Goal: Task Accomplishment & Management: Manage account settings

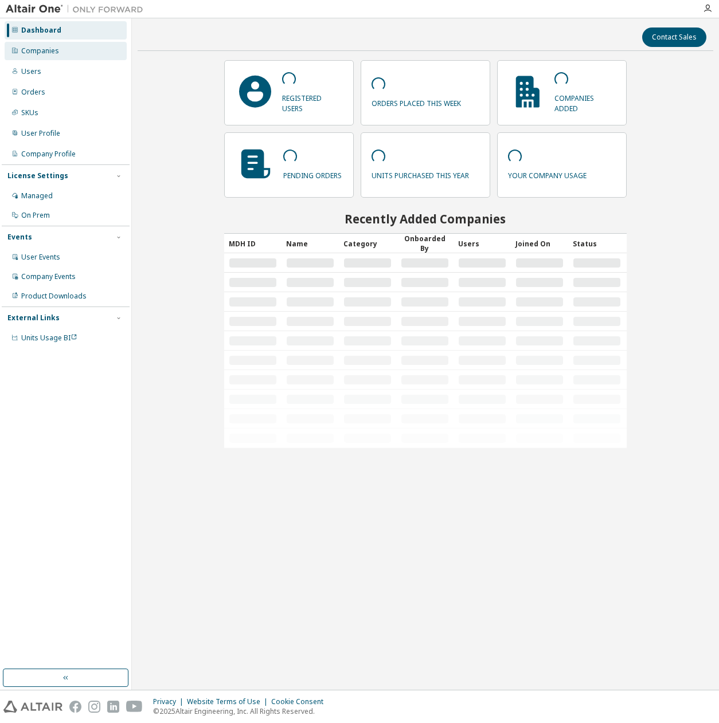
click at [81, 45] on div "Companies" at bounding box center [66, 51] width 122 height 18
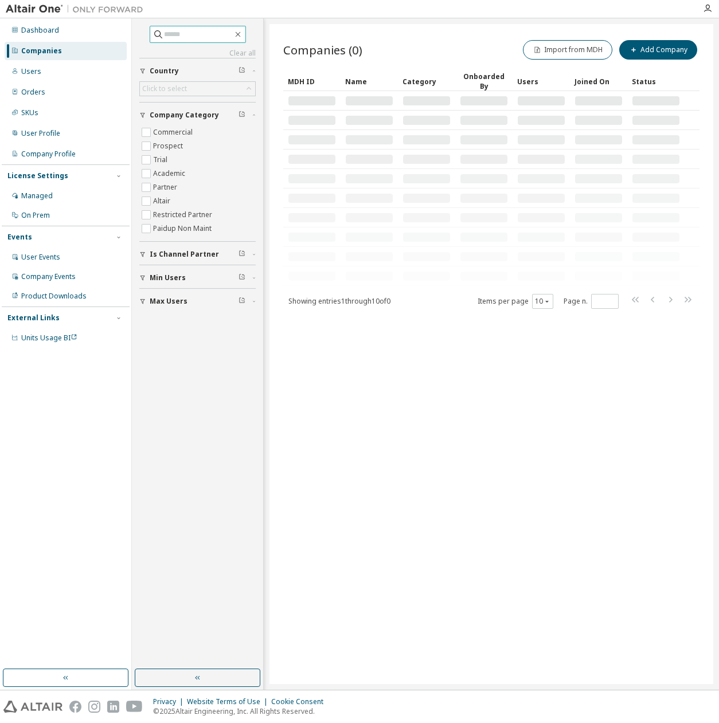
click at [166, 34] on input "text" at bounding box center [198, 34] width 69 height 11
type input "*"
type input "****"
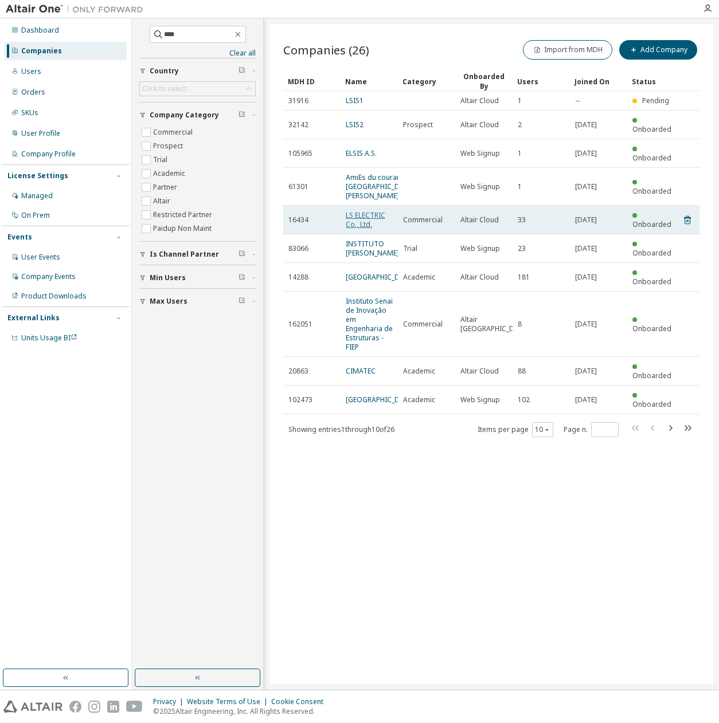
click at [368, 210] on link "LS ELECTRIC Co., Ltd." at bounding box center [366, 219] width 40 height 19
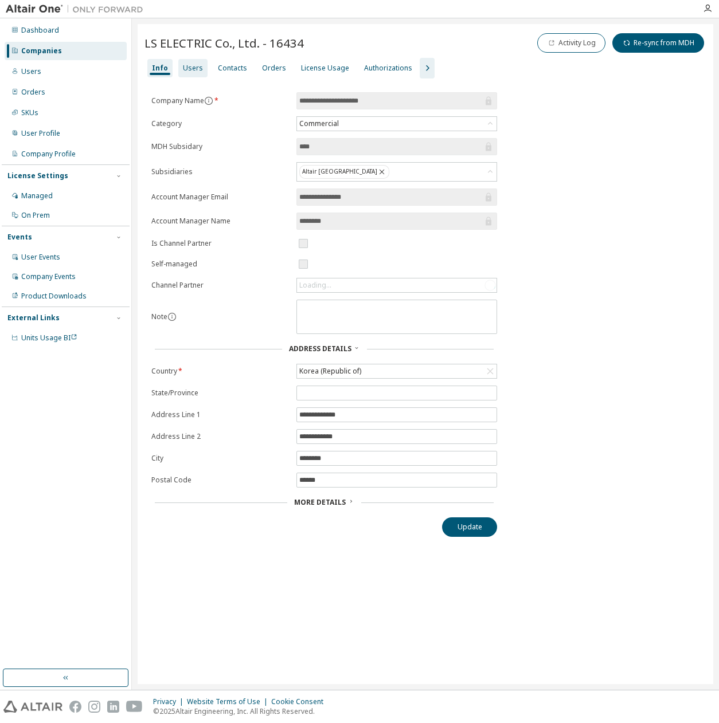
click at [178, 69] on div "Users" at bounding box center [192, 68] width 29 height 18
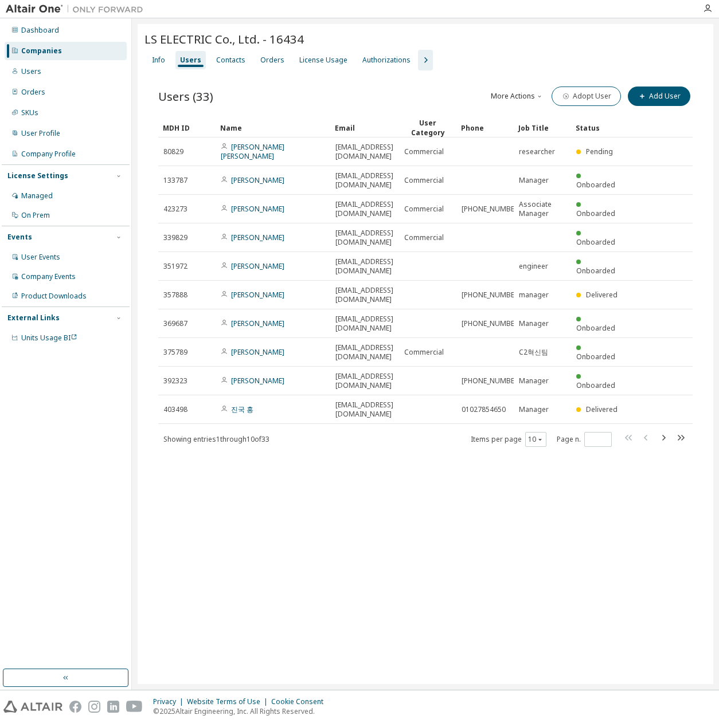
click at [418, 53] on button "button" at bounding box center [425, 60] width 15 height 21
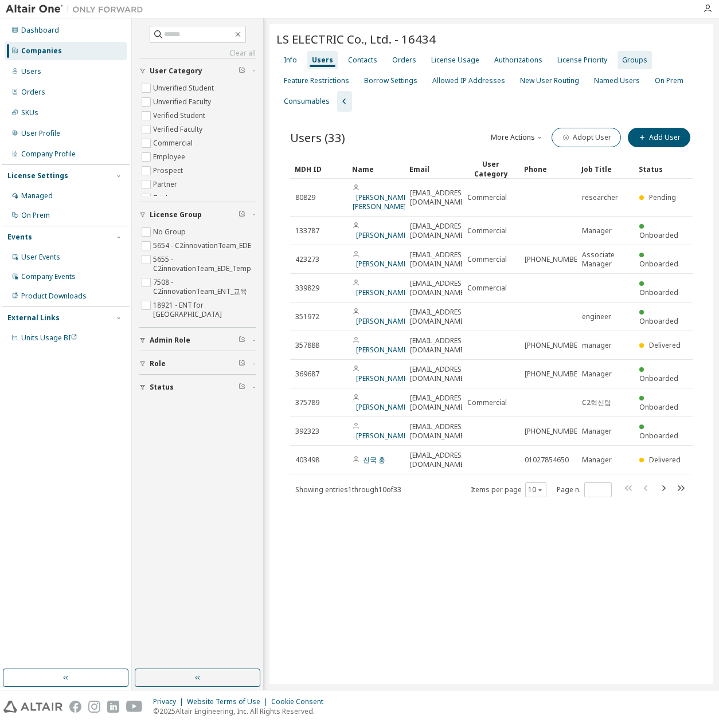
click at [636, 58] on div "Groups" at bounding box center [634, 60] width 25 height 9
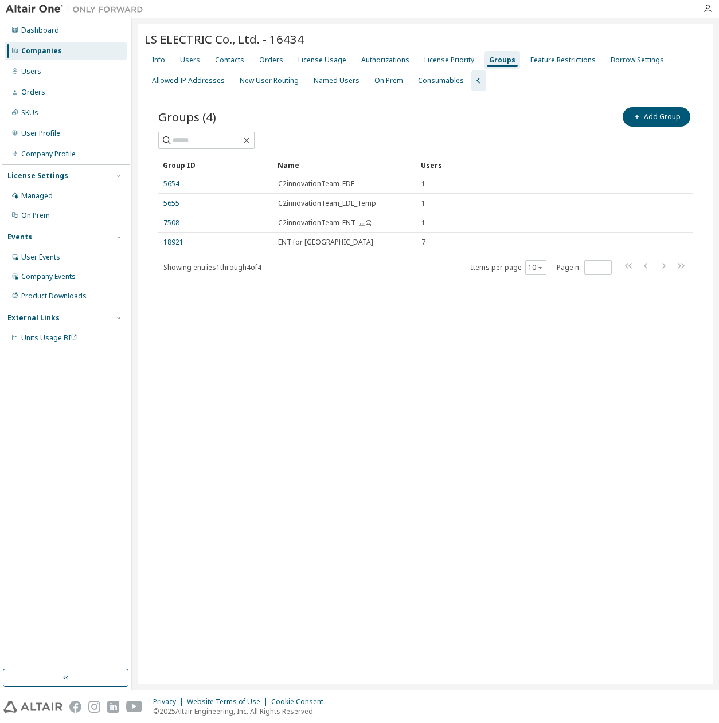
click at [357, 351] on div "LS ELECTRIC Co., Ltd. - 16434 Clear Load Save Save As Field Operator Value Sele…" at bounding box center [426, 354] width 576 height 660
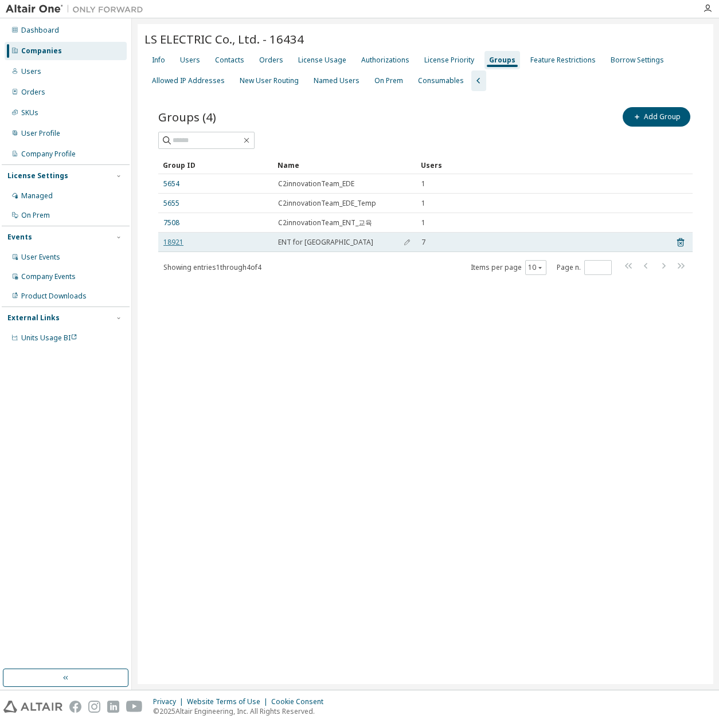
click at [175, 242] on link "18921" at bounding box center [173, 242] width 20 height 9
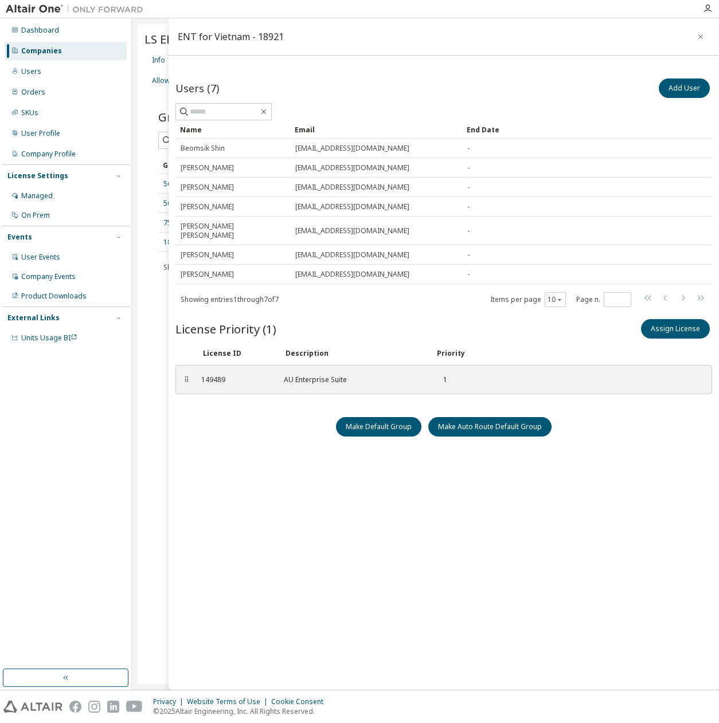
click at [243, 429] on div "Users (7) Add User Clear Load Save Save As Field Operator Value Select filter S…" at bounding box center [443, 365] width 537 height 579
click at [245, 427] on div "Users (7) Add User Clear Load Save Save As Field Operator Value Select filter S…" at bounding box center [443, 365] width 537 height 579
click at [249, 417] on div "Make Default Group Make Auto Route Default Group" at bounding box center [443, 426] width 537 height 19
click at [701, 36] on icon "button" at bounding box center [700, 36] width 5 height 5
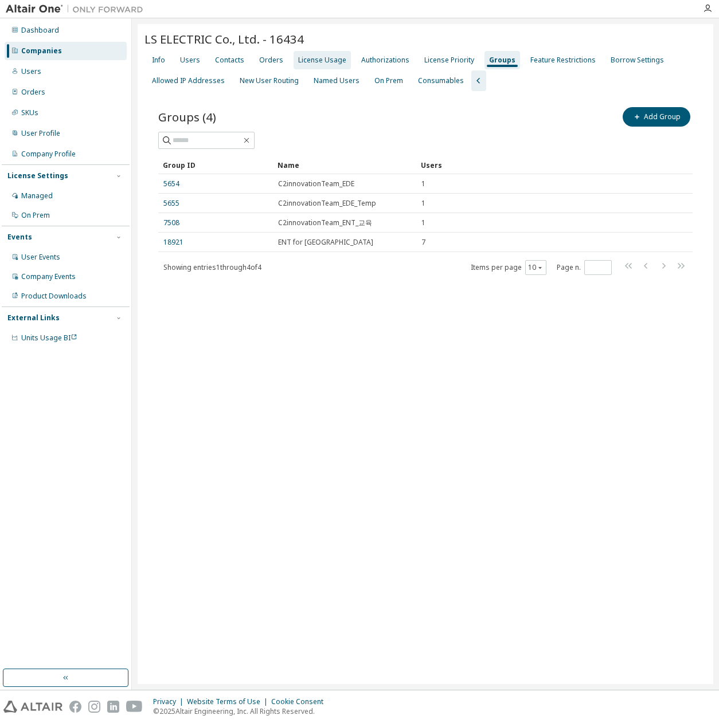
click at [314, 62] on div "License Usage" at bounding box center [322, 60] width 48 height 9
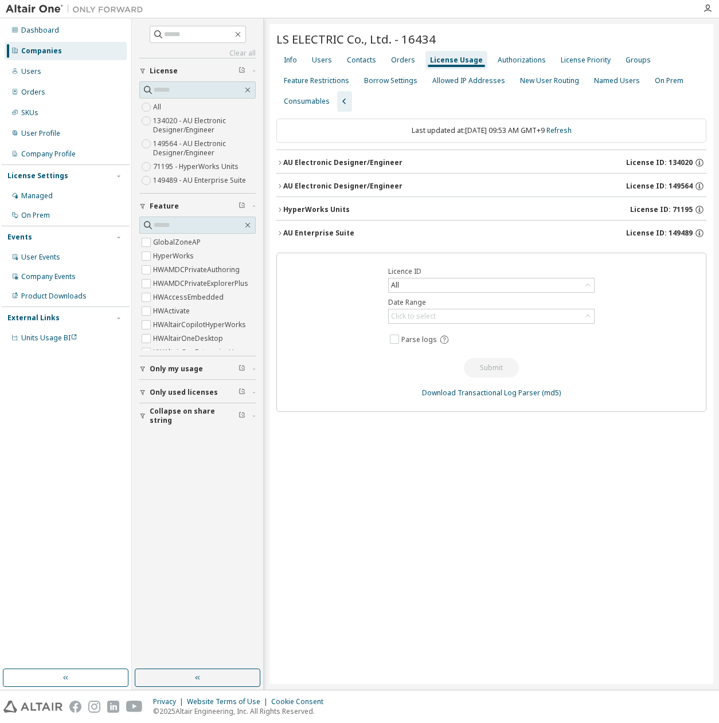
click at [306, 229] on div "AU Enterprise Suite" at bounding box center [318, 233] width 71 height 9
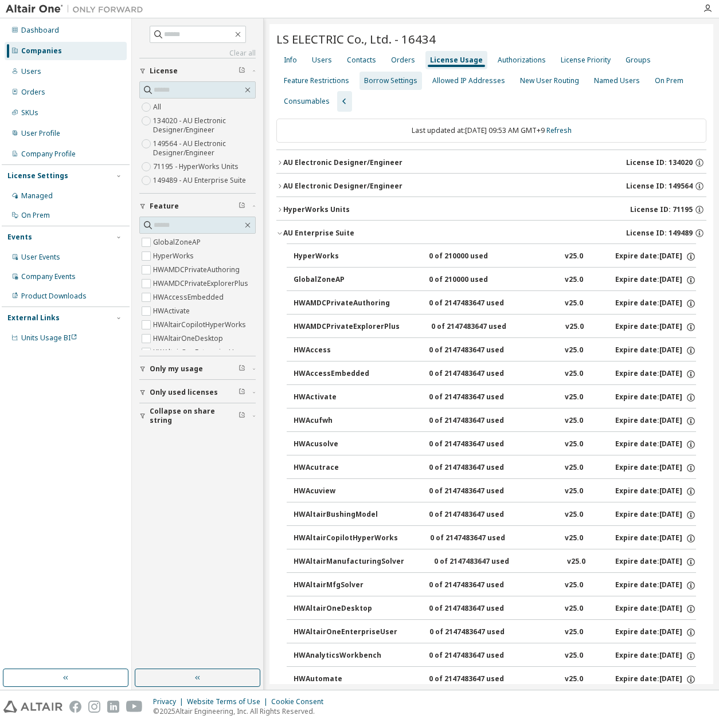
drag, startPoint x: 626, startPoint y: 50, endPoint x: 625, endPoint y: 59, distance: 8.6
click at [626, 51] on div "Groups" at bounding box center [638, 60] width 34 height 18
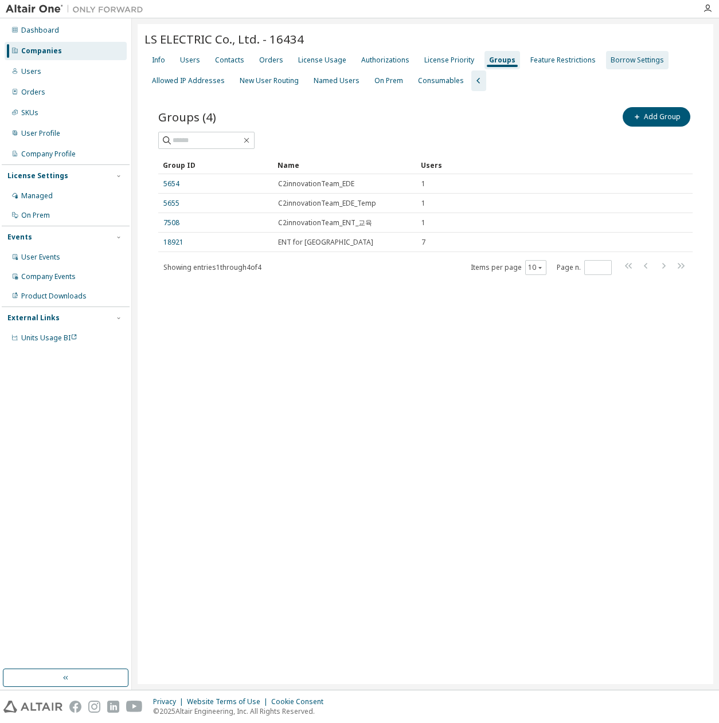
click at [625, 59] on div "Borrow Settings" at bounding box center [637, 60] width 53 height 9
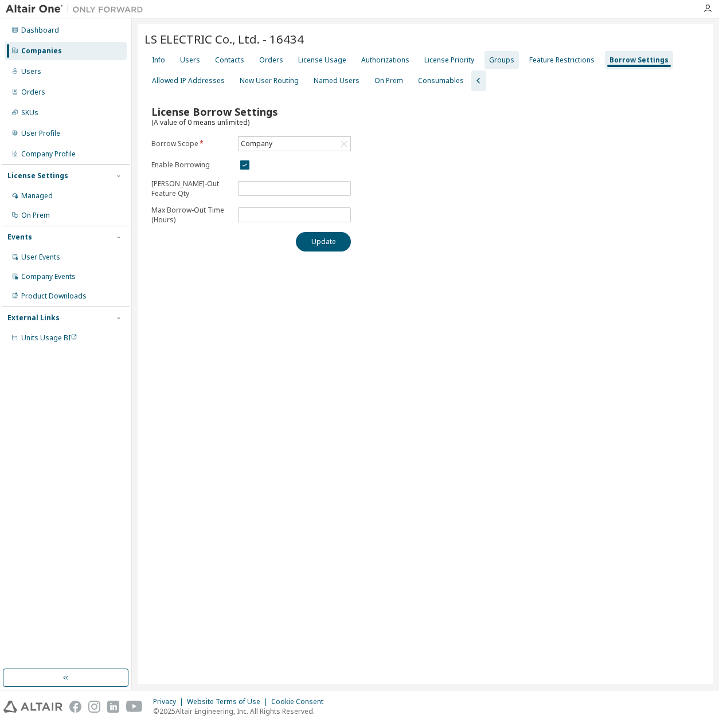
click at [502, 57] on div "Groups" at bounding box center [501, 60] width 25 height 9
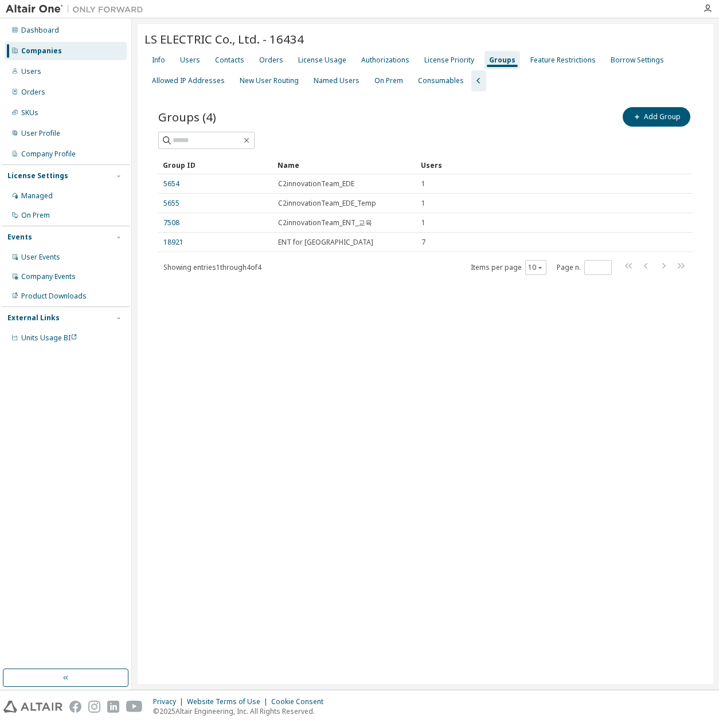
click at [315, 315] on div "LS ELECTRIC Co., Ltd. - 16434 Clear Load Save Save As Field Operator Value Sele…" at bounding box center [426, 354] width 576 height 660
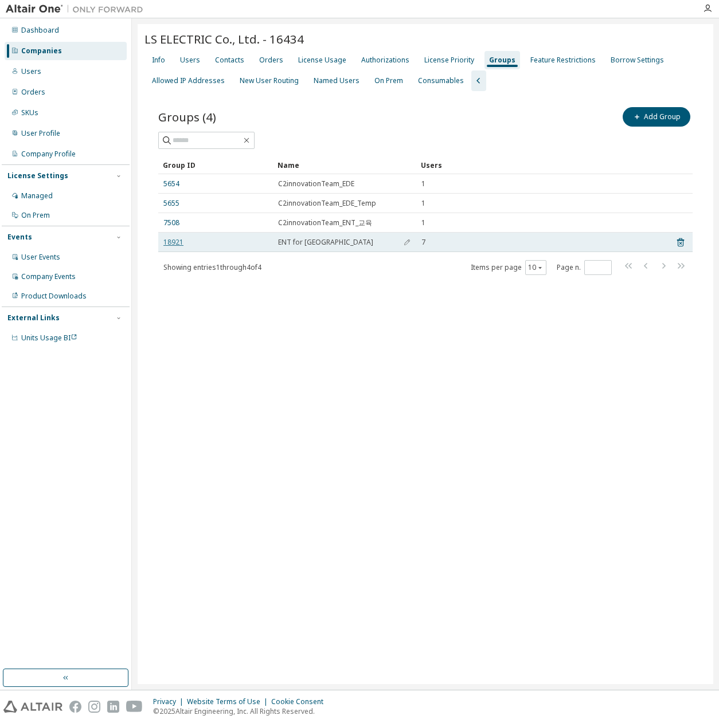
click at [167, 242] on link "18921" at bounding box center [173, 242] width 20 height 9
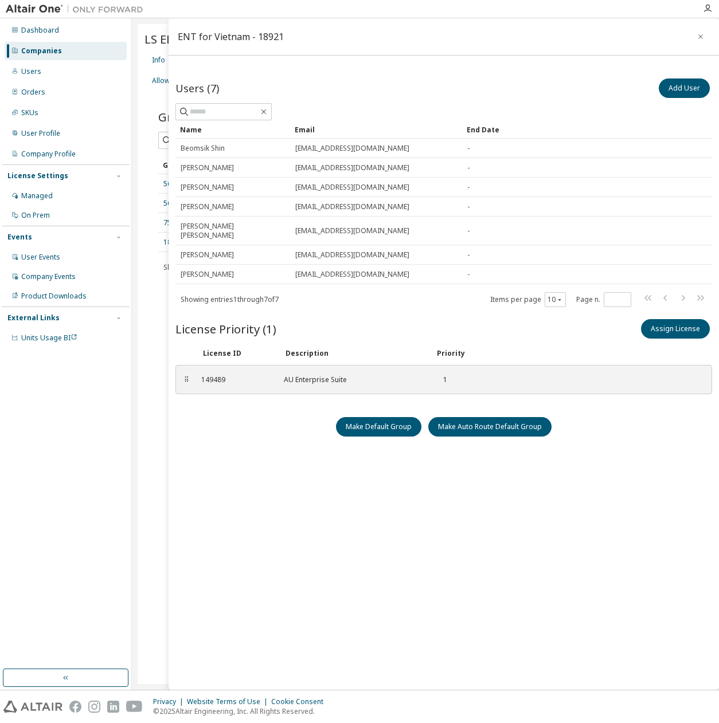
click at [382, 317] on div "License Priority (1) Assign License" at bounding box center [443, 329] width 537 height 24
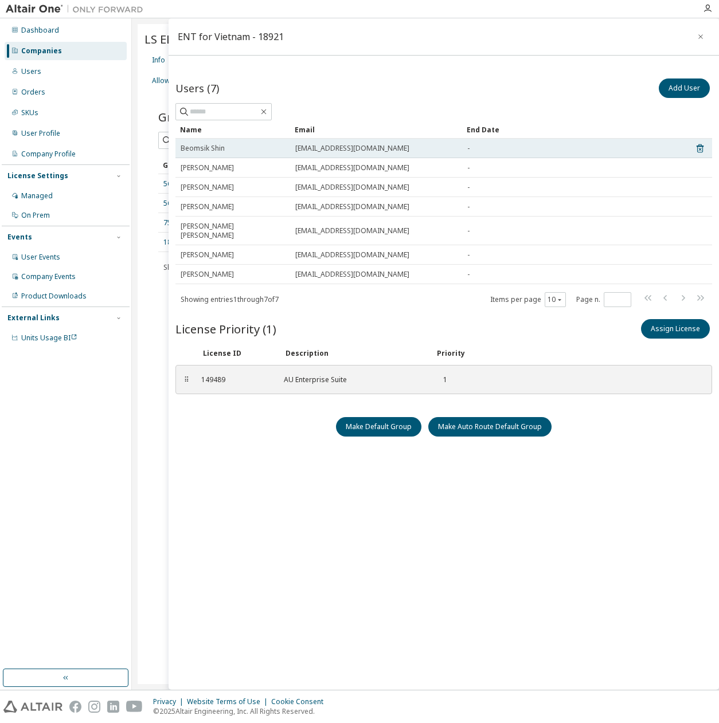
click at [205, 139] on td "Beomsik Shin" at bounding box center [232, 148] width 115 height 19
click at [201, 152] on td "Beomsik Shin" at bounding box center [232, 148] width 115 height 19
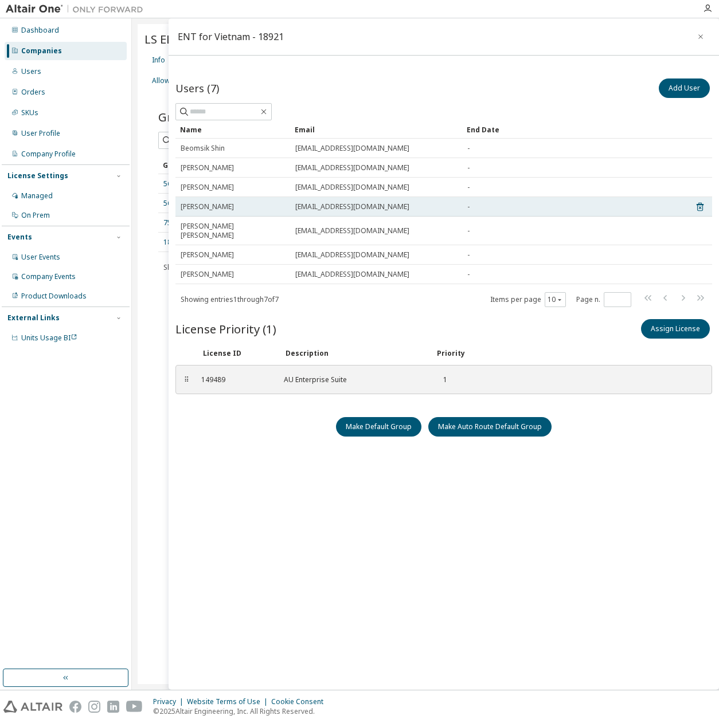
click at [208, 204] on span "lam tuan" at bounding box center [207, 206] width 53 height 9
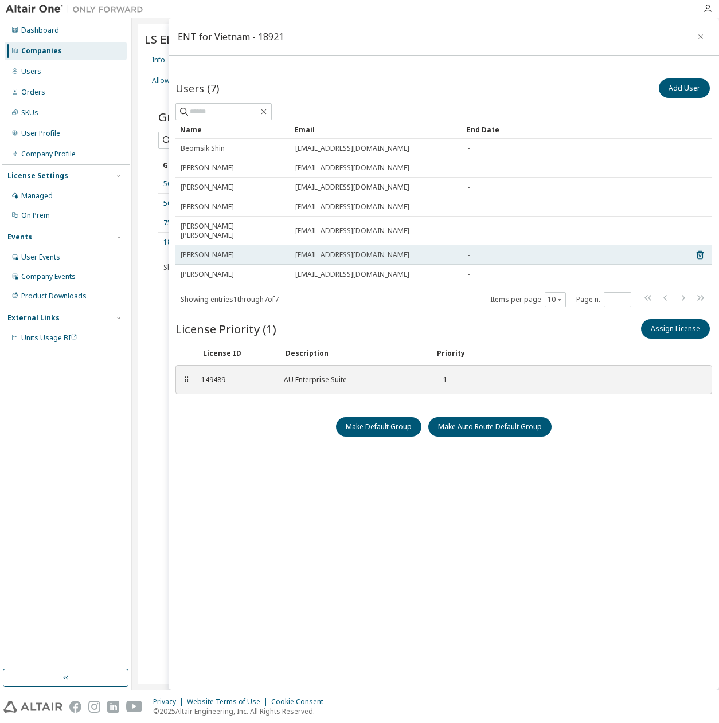
click at [233, 251] on span "Van Viet Nguyen" at bounding box center [207, 255] width 53 height 9
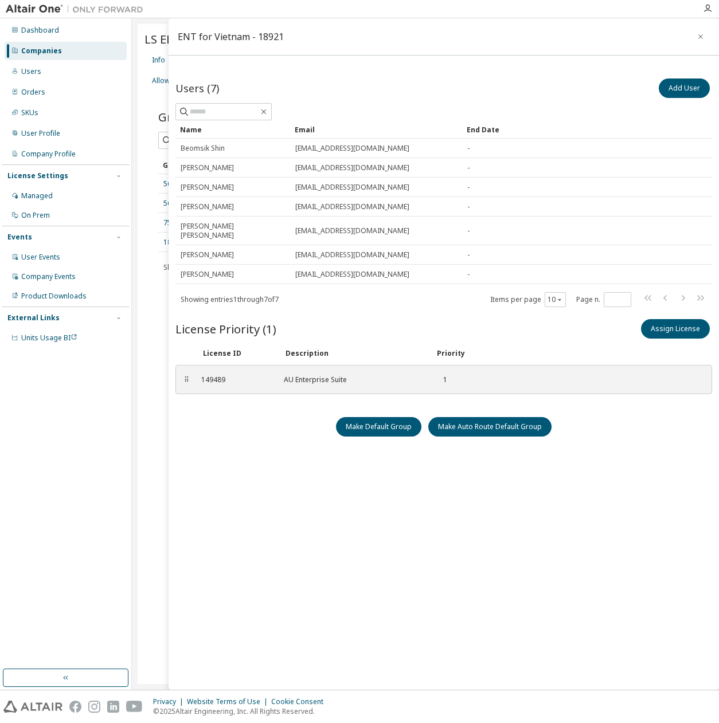
click at [310, 303] on div "Users (7) Add User Clear Load Save Save As Field Operator Value Select filter S…" at bounding box center [443, 365] width 537 height 579
click at [635, 596] on div "Users (7) Add User Clear Load Save Save As Field Operator Value Select filter S…" at bounding box center [443, 365] width 537 height 579
click at [698, 34] on icon "button" at bounding box center [701, 36] width 8 height 9
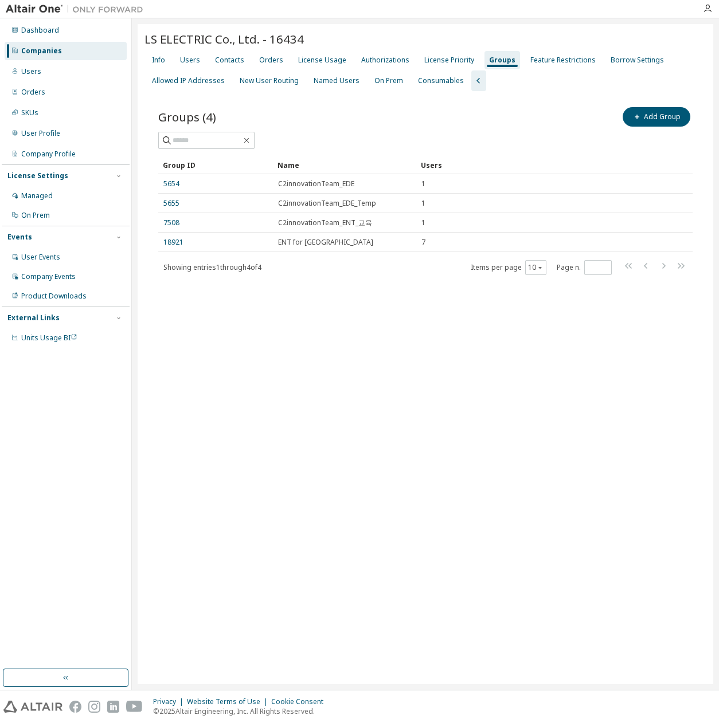
click at [221, 397] on div "LS ELECTRIC Co., Ltd. - 16434 Clear Load Save Save As Field Operator Value Sele…" at bounding box center [426, 354] width 576 height 660
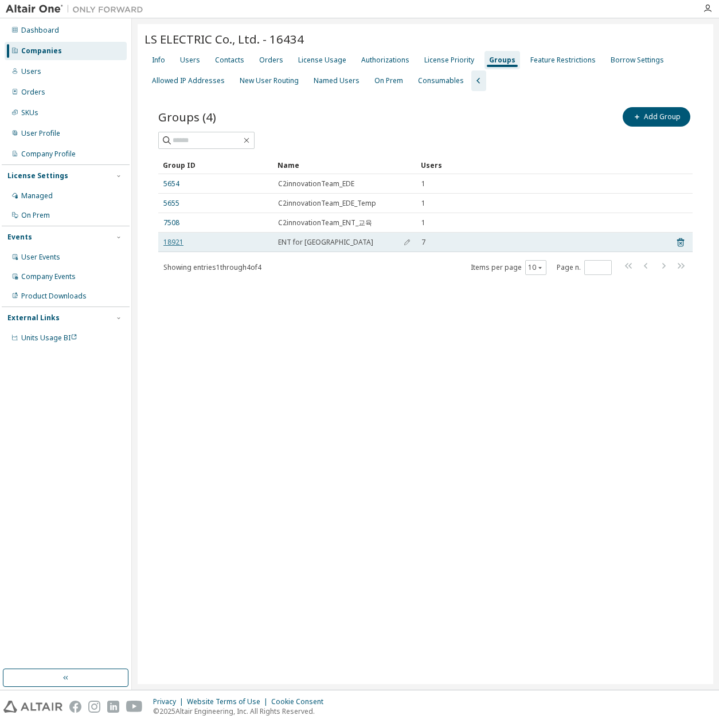
click at [171, 245] on link "18921" at bounding box center [173, 242] width 20 height 9
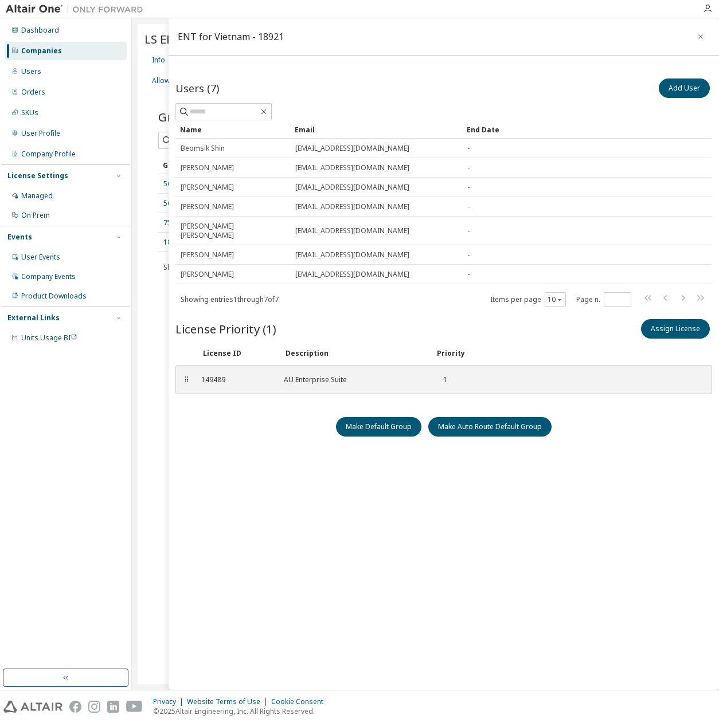
click at [693, 37] on button "button" at bounding box center [700, 37] width 18 height 18
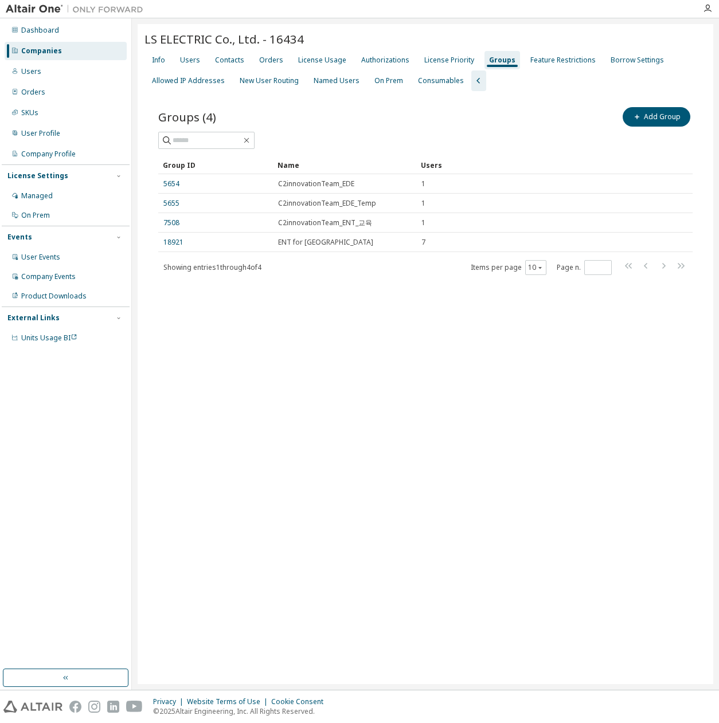
drag, startPoint x: 441, startPoint y: 441, endPoint x: 428, endPoint y: 437, distance: 13.1
click at [437, 441] on div "LS ELECTRIC Co., Ltd. - 16434 Clear Load Save Save As Field Operator Value Sele…" at bounding box center [426, 354] width 576 height 660
